Goal: Task Accomplishment & Management: Manage account settings

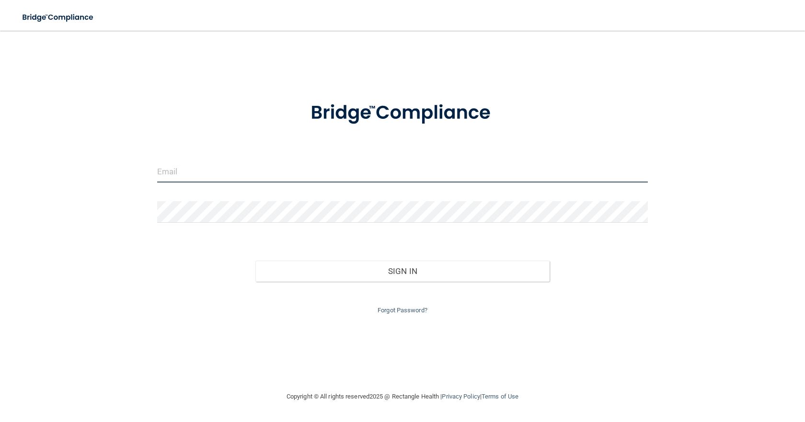
type input "[EMAIL_ADDRESS][DOMAIN_NAME]"
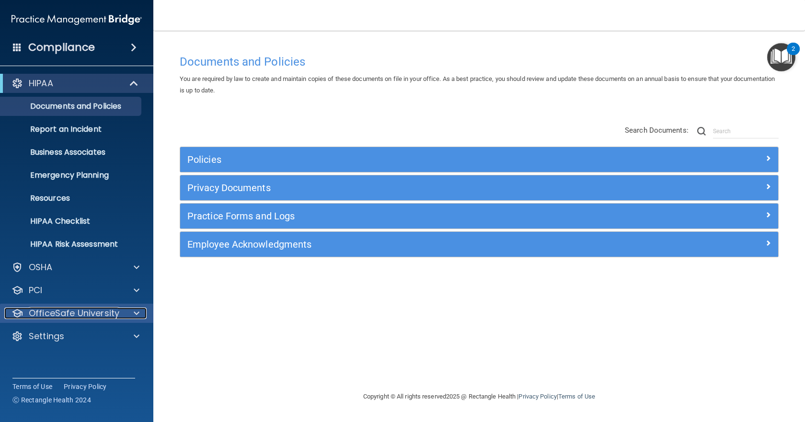
click at [135, 313] on span at bounding box center [137, 313] width 6 height 11
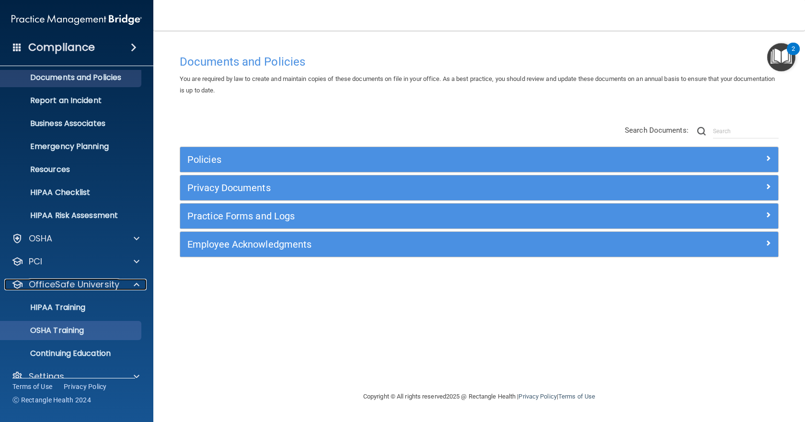
scroll to position [45, 0]
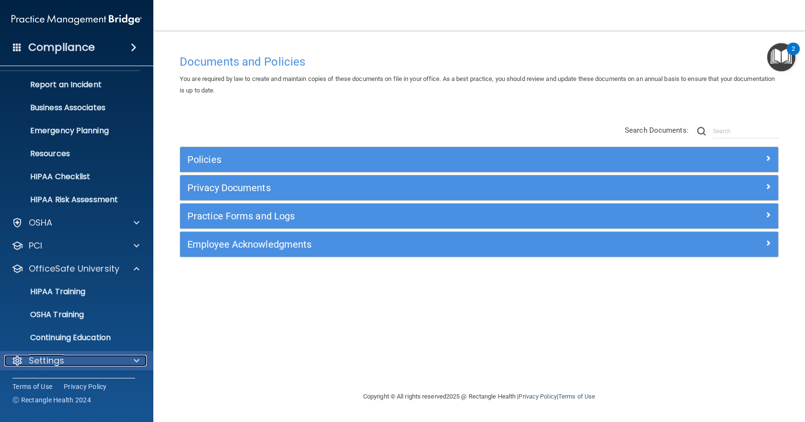
click at [34, 363] on p "Settings" at bounding box center [46, 360] width 35 height 11
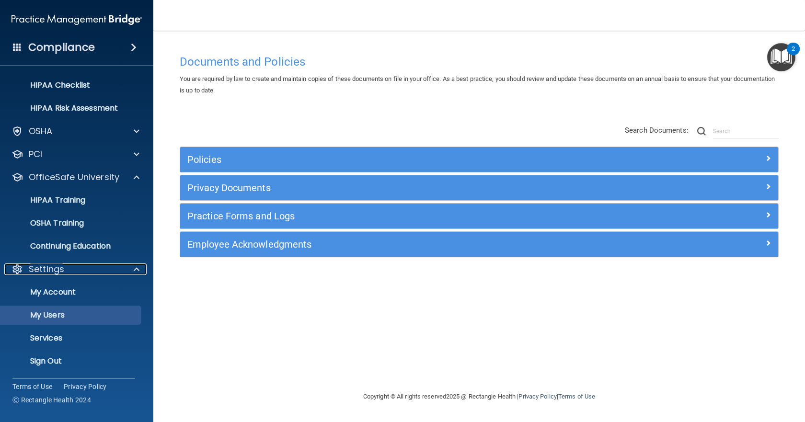
scroll to position [137, 0]
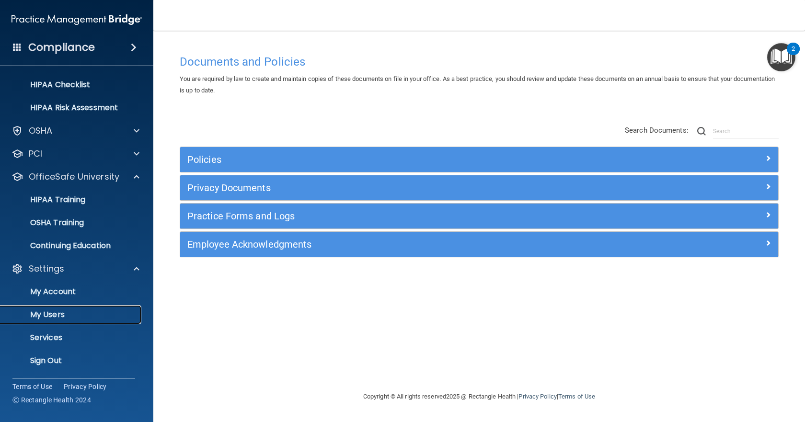
click at [59, 315] on p "My Users" at bounding box center [71, 315] width 131 height 10
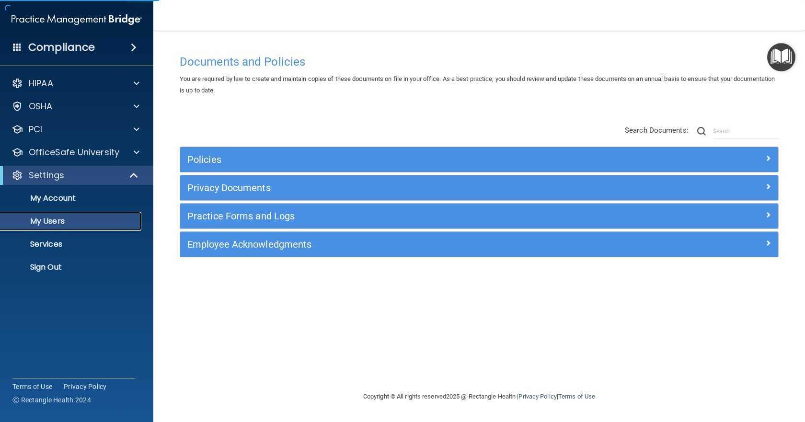
select select "20"
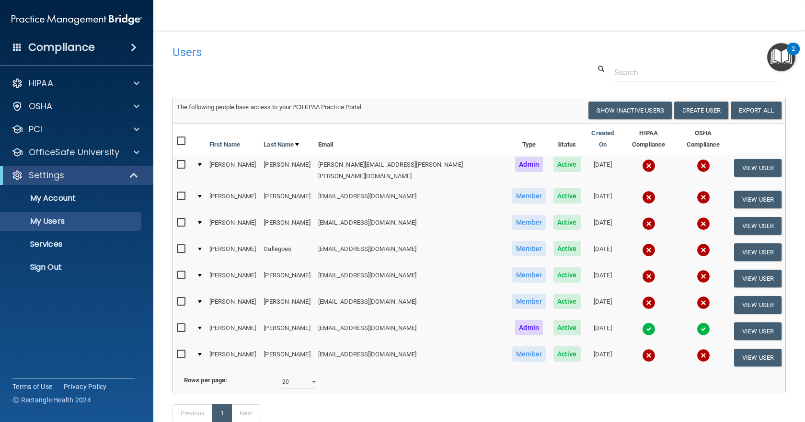
click at [794, 51] on div "2" at bounding box center [792, 55] width 3 height 12
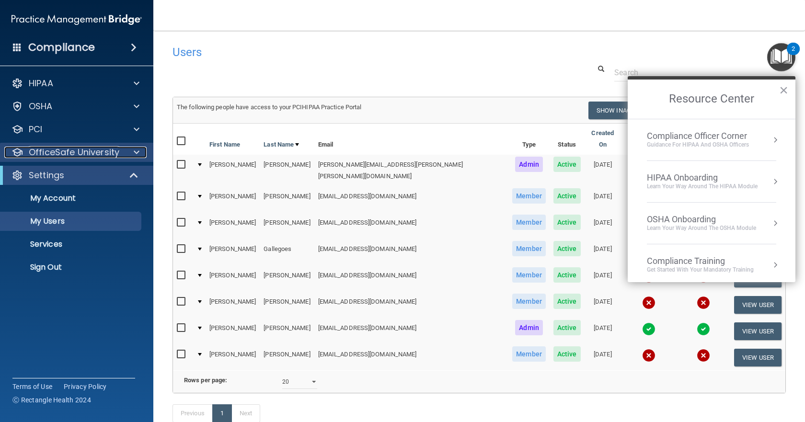
click at [136, 153] on span at bounding box center [137, 152] width 6 height 11
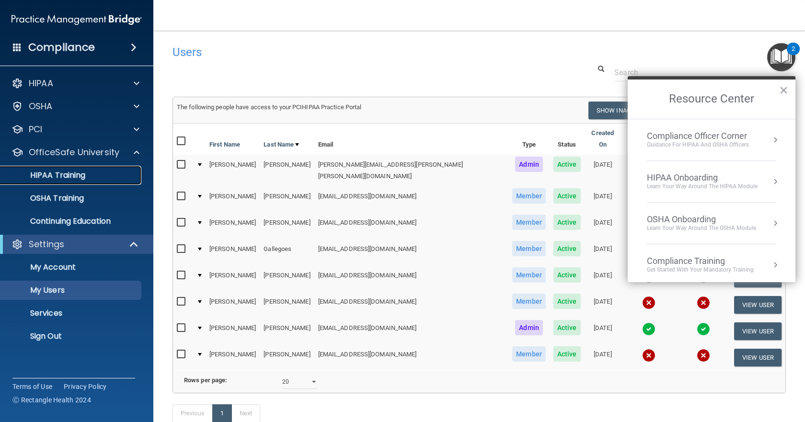
click at [52, 178] on p "HIPAA Training" at bounding box center [45, 176] width 79 height 10
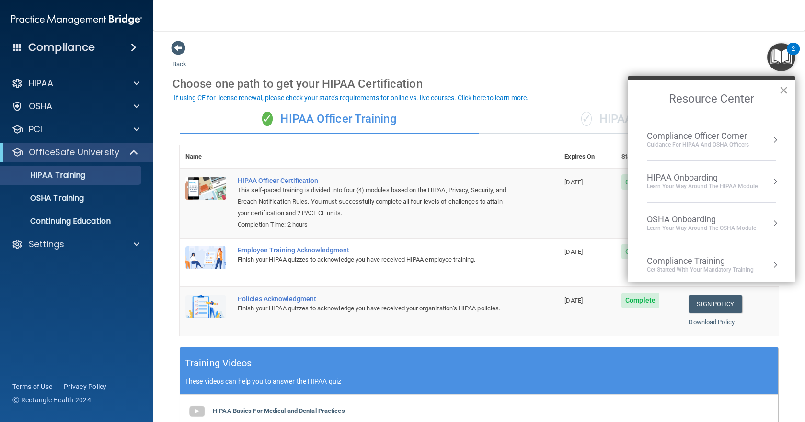
click at [783, 94] on button "×" at bounding box center [783, 89] width 9 height 15
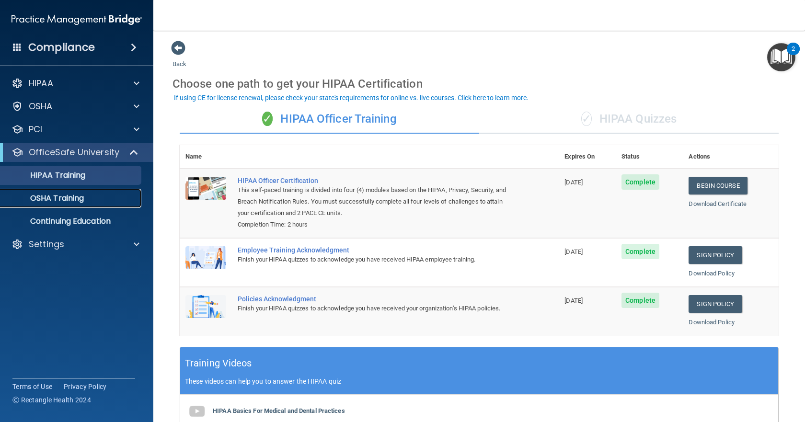
click at [52, 201] on p "OSHA Training" at bounding box center [45, 199] width 78 height 10
